Goal: Task Accomplishment & Management: Use online tool/utility

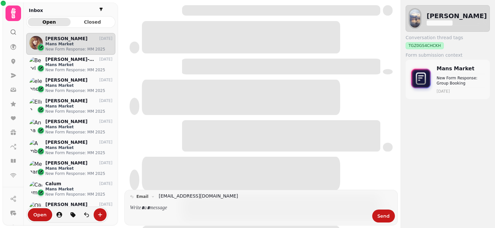
scroll to position [185, 84]
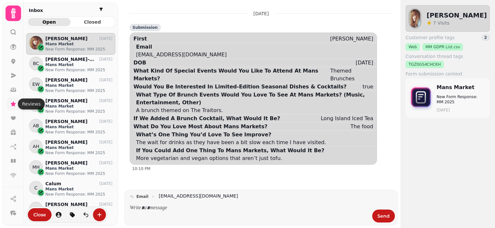
click at [12, 105] on icon at bounding box center [13, 103] width 5 height 5
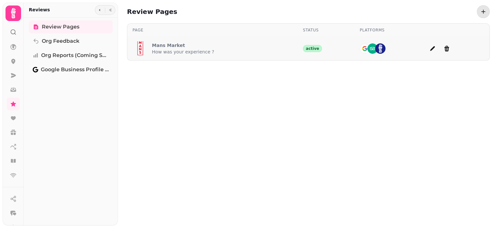
click at [176, 41] on div "Mans Market How was your experience ?" at bounding box center [174, 49] width 82 height 16
click at [166, 49] on p "How was your experience ?" at bounding box center [183, 52] width 62 height 6
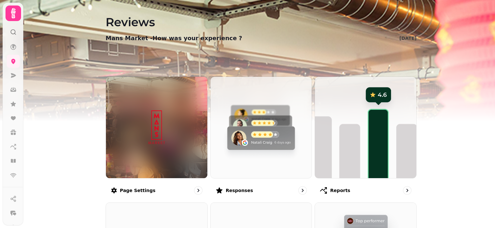
scroll to position [62, 0]
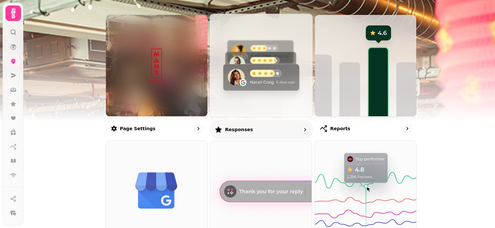
click at [243, 92] on img at bounding box center [261, 65] width 114 height 114
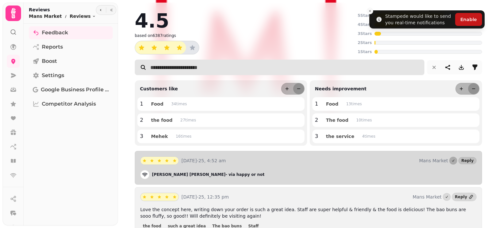
click at [137, 72] on input "text" at bounding box center [280, 68] width 290 height 16
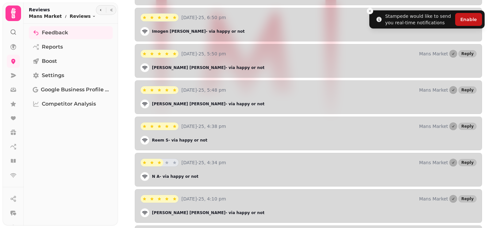
scroll to position [5908, 0]
